Goal: Information Seeking & Learning: Learn about a topic

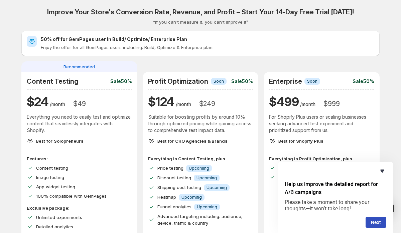
click at [382, 170] on icon "Hide survey" at bounding box center [382, 171] width 4 height 3
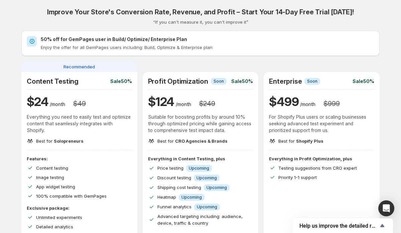
click at [44, 38] on h2 "50% off for GemPages user in Build/ Optimize/ Enterprise Plan" at bounding box center [207, 39] width 333 height 7
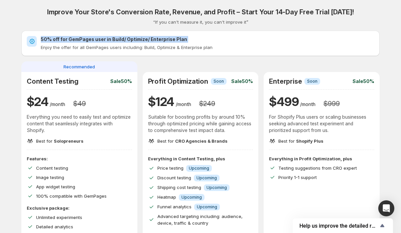
click at [44, 38] on h2 "50% off for GemPages user in Build/ Optimize/ Enterprise Plan" at bounding box center [207, 39] width 333 height 7
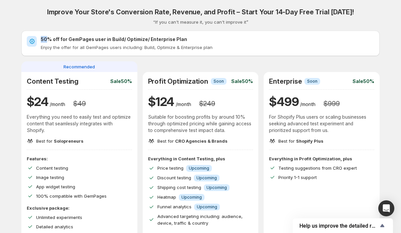
click at [44, 38] on h2 "50% off for GemPages user in Build/ Optimize/ Enterprise Plan" at bounding box center [207, 39] width 333 height 7
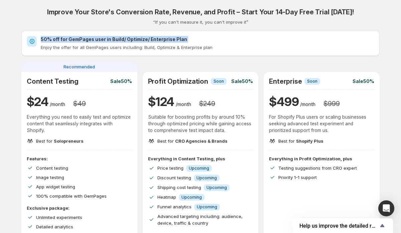
click at [44, 38] on h2 "50% off for GemPages user in Build/ Optimize/ Enterprise Plan" at bounding box center [207, 39] width 333 height 7
click at [77, 38] on h2 "50% off for GemPages user in Build/ Optimize/ Enterprise Plan" at bounding box center [207, 39] width 333 height 7
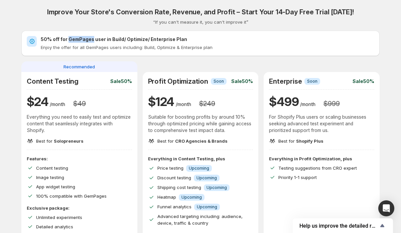
click at [77, 38] on h2 "50% off for GemPages user in Build/ Optimize/ Enterprise Plan" at bounding box center [207, 39] width 333 height 7
click at [99, 38] on h2 "50% off for GemPages user in Build/ Optimize/ Enterprise Plan" at bounding box center [207, 39] width 333 height 7
click at [118, 35] on div "50% off for GemPages user in Build/ Optimize/ Enterprise Plan Enjoy the offer f…" at bounding box center [200, 43] width 358 height 25
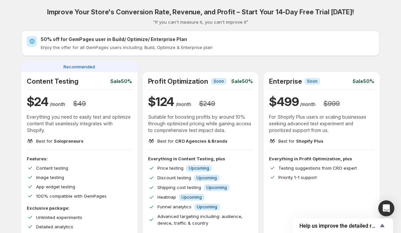
click at [116, 39] on h2 "50% off for GemPages user in Build/ Optimize/ Enterprise Plan" at bounding box center [207, 39] width 333 height 7
click at [97, 39] on h2 "50% off for GemPages user in Build/ Optimize/ Enterprise Plan" at bounding box center [207, 39] width 333 height 7
click at [81, 39] on h2 "50% off for GemPages user in Build/ Optimize/ Enterprise Plan" at bounding box center [207, 39] width 333 height 7
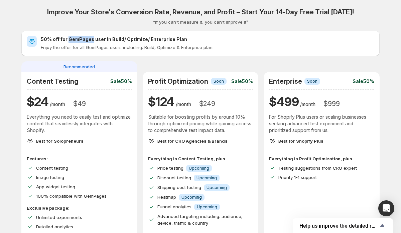
click at [81, 39] on h2 "50% off for GemPages user in Build/ Optimize/ Enterprise Plan" at bounding box center [207, 39] width 333 height 7
click at [58, 40] on h2 "50% off for GemPages user in Build/ Optimize/ Enterprise Plan" at bounding box center [207, 39] width 333 height 7
click at [42, 38] on h2 "50% off for GemPages user in Build/ Optimize/ Enterprise Plan" at bounding box center [207, 39] width 333 height 7
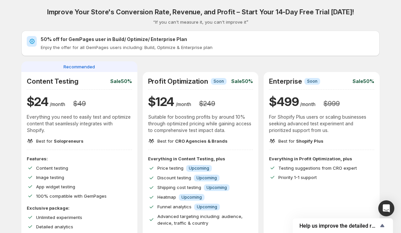
click at [57, 39] on h2 "50% off for GemPages user in Build/ Optimize/ Enterprise Plan" at bounding box center [207, 39] width 333 height 7
click at [73, 39] on h2 "50% off for GemPages user in Build/ Optimize/ Enterprise Plan" at bounding box center [207, 39] width 333 height 7
click at [114, 38] on h2 "50% off for GemPages user in Build/ Optimize/ Enterprise Plan" at bounding box center [207, 39] width 333 height 7
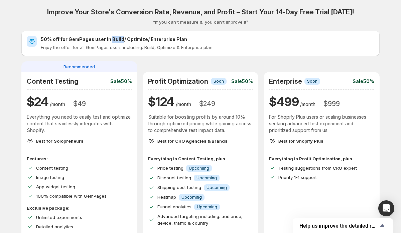
click at [114, 38] on h2 "50% off for GemPages user in Build/ Optimize/ Enterprise Plan" at bounding box center [207, 39] width 333 height 7
click at [135, 39] on h2 "50% off for GemPages user in Build/ Optimize/ Enterprise Plan" at bounding box center [207, 39] width 333 height 7
click at [159, 37] on h2 "50% off for GemPages user in Build/ Optimize/ Enterprise Plan" at bounding box center [207, 39] width 333 height 7
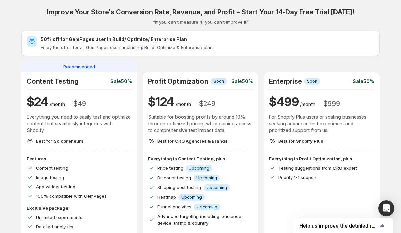
click at [133, 37] on h2 "50% off for GemPages user in Build/ Optimize/ Enterprise Plan" at bounding box center [207, 39] width 333 height 7
click at [108, 38] on h2 "50% off for GemPages user in Build/ Optimize/ Enterprise Plan" at bounding box center [207, 39] width 333 height 7
click at [116, 38] on h2 "50% off for GemPages user in Build/ Optimize/ Enterprise Plan" at bounding box center [207, 39] width 333 height 7
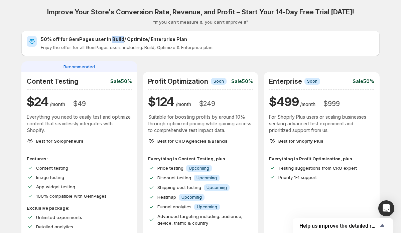
click at [116, 38] on h2 "50% off for GemPages user in Build/ Optimize/ Enterprise Plan" at bounding box center [207, 39] width 333 height 7
click at [138, 39] on h2 "50% off for GemPages user in Build/ Optimize/ Enterprise Plan" at bounding box center [207, 39] width 333 height 7
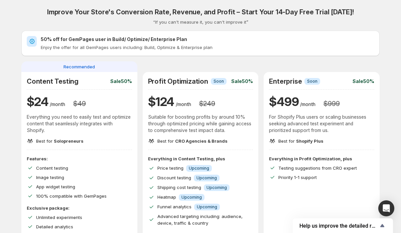
click at [115, 38] on h2 "50% off for GemPages user in Build/ Optimize/ Enterprise Plan" at bounding box center [207, 39] width 333 height 7
click at [134, 39] on h2 "50% off for GemPages user in Build/ Optimize/ Enterprise Plan" at bounding box center [207, 39] width 333 height 7
click at [160, 40] on h2 "50% off for GemPages user in Build/ Optimize/ Enterprise Plan" at bounding box center [207, 39] width 333 height 7
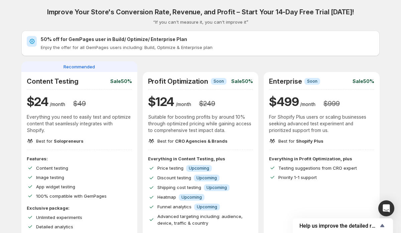
click at [111, 39] on h2 "50% off for GemPages user in Build/ Optimize/ Enterprise Plan" at bounding box center [207, 39] width 333 height 7
click at [77, 40] on h2 "50% off for GemPages user in Build/ Optimize/ Enterprise Plan" at bounding box center [207, 39] width 333 height 7
click at [41, 41] on h2 "50% off for GemPages user in Build/ Optimize/ Enterprise Plan" at bounding box center [207, 39] width 333 height 7
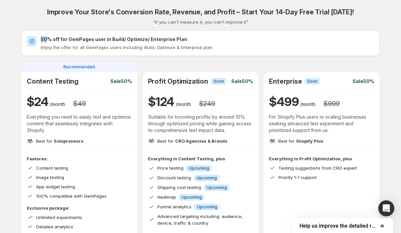
click at [41, 41] on h2 "50% off for GemPages user in Build/ Optimize/ Enterprise Plan" at bounding box center [207, 39] width 333 height 7
click at [75, 39] on h2 "50% off for GemPages user in Build/ Optimize/ Enterprise Plan" at bounding box center [207, 39] width 333 height 7
click at [114, 39] on h2 "50% off for GemPages user in Build/ Optimize/ Enterprise Plan" at bounding box center [207, 39] width 333 height 7
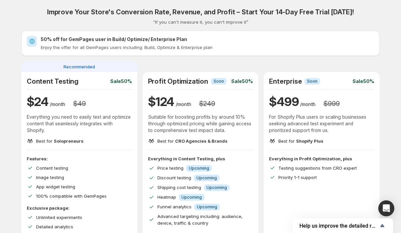
click at [131, 40] on h2 "50% off for GemPages user in Build/ Optimize/ Enterprise Plan" at bounding box center [207, 39] width 333 height 7
click at [154, 38] on h2 "50% off for GemPages user in Build/ Optimize/ Enterprise Plan" at bounding box center [207, 39] width 333 height 7
click at [114, 50] on p "Enjoy the offer for all GemPages users including: Build, Optimize & Enterprise …" at bounding box center [207, 47] width 333 height 7
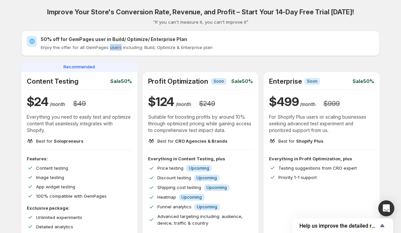
click at [114, 50] on p "Enjoy the offer for all GemPages users including: Build, Optimize & Enterprise …" at bounding box center [207, 47] width 333 height 7
